Goal: Task Accomplishment & Management: Use online tool/utility

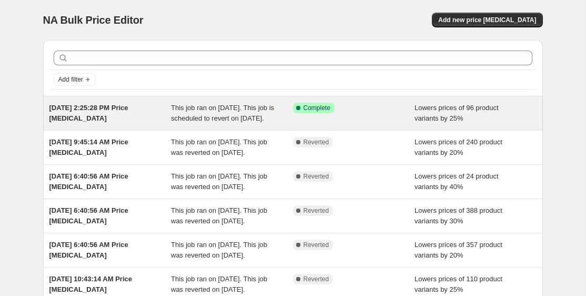
click at [122, 104] on span "[DATE] 2:25:28 PM Price [MEDICAL_DATA]" at bounding box center [88, 113] width 79 height 18
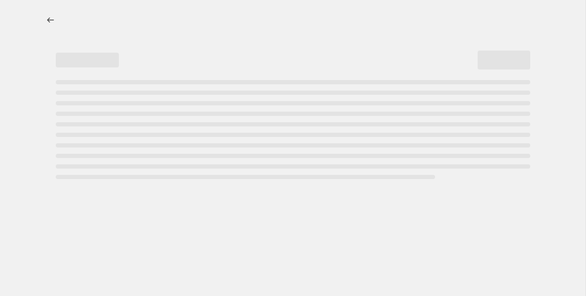
select select "percentage"
select select "tag"
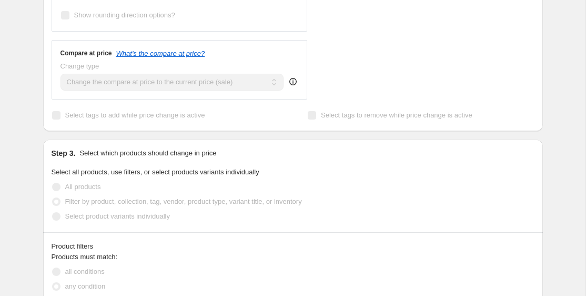
scroll to position [95, 0]
